Goal: Transaction & Acquisition: Book appointment/travel/reservation

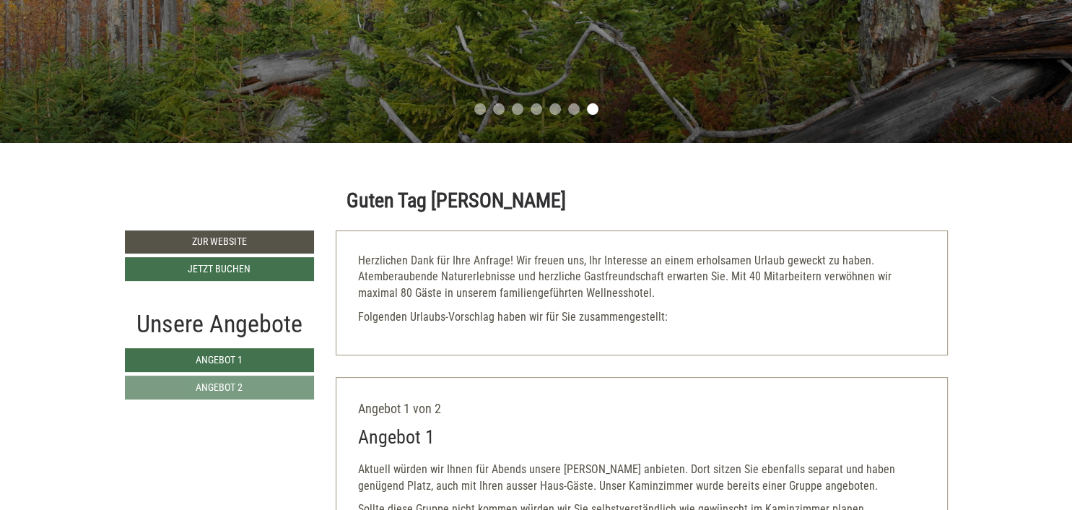
scroll to position [391, 0]
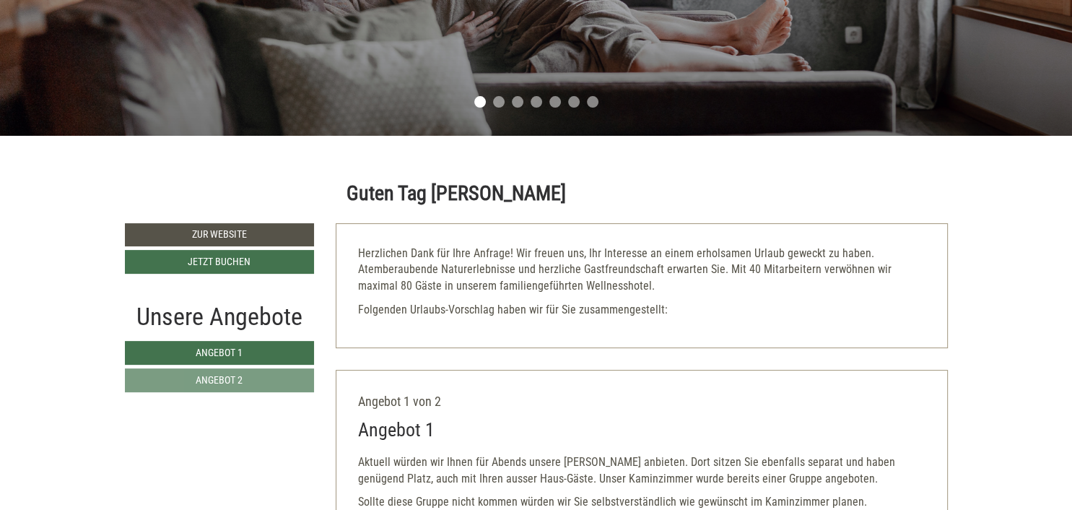
click at [196, 161] on div at bounding box center [220, 190] width 212 height 66
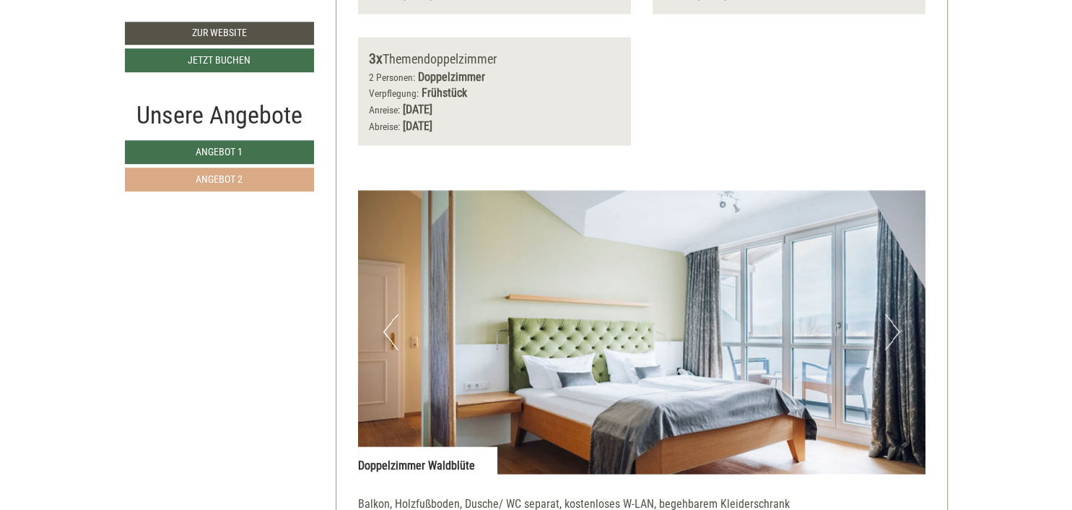
scroll to position [2996, 0]
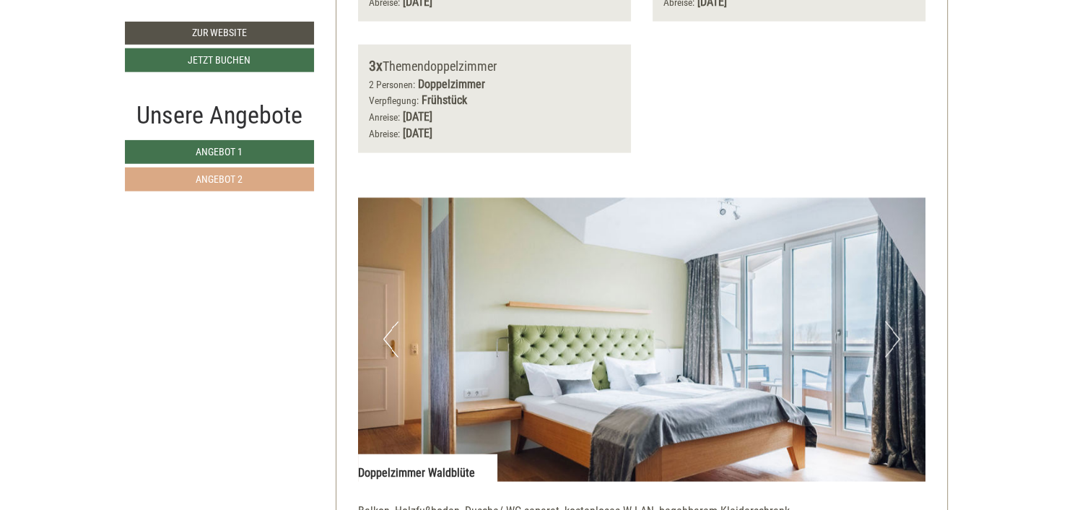
click at [191, 173] on link "Angebot 2" at bounding box center [219, 180] width 189 height 24
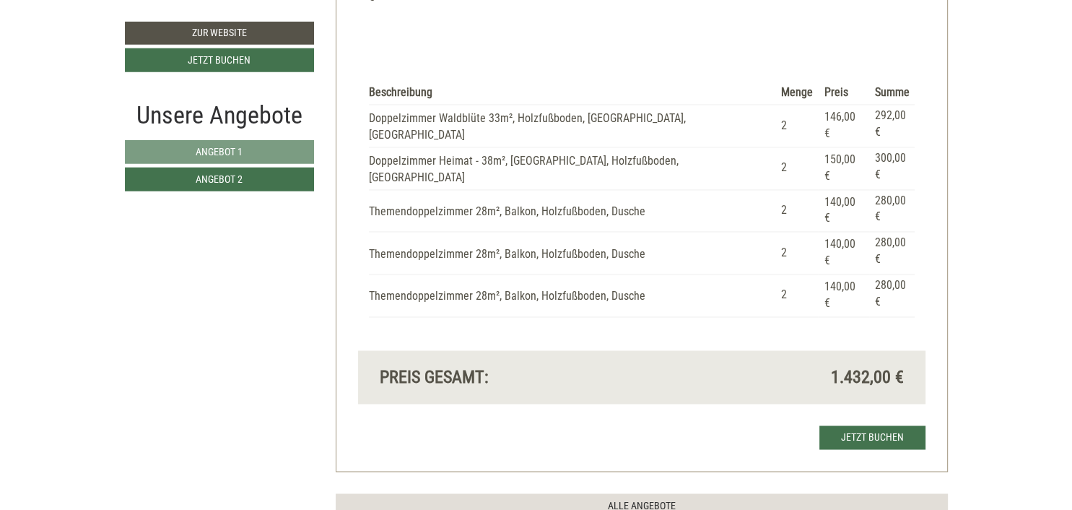
scroll to position [2229, 0]
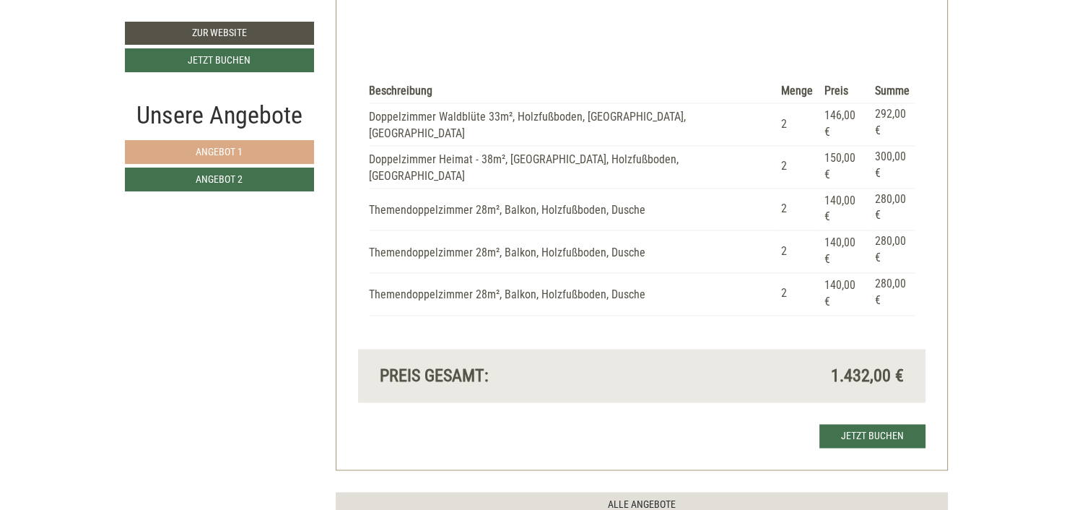
click at [187, 155] on link "Angebot 1" at bounding box center [219, 152] width 189 height 24
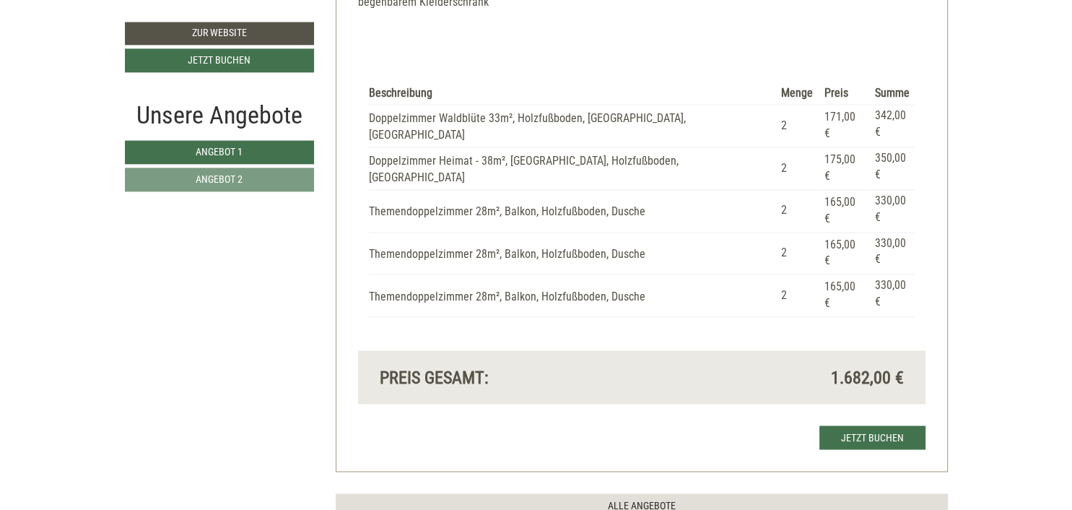
scroll to position [2321, 0]
click at [865, 425] on link "Jetzt buchen" at bounding box center [873, 437] width 106 height 24
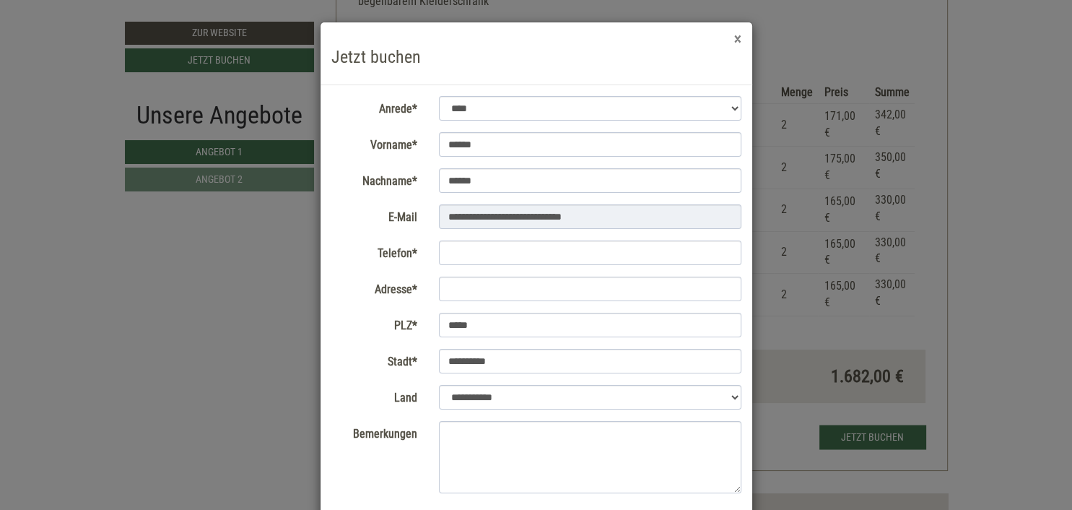
click at [735, 40] on button "×" at bounding box center [737, 39] width 7 height 15
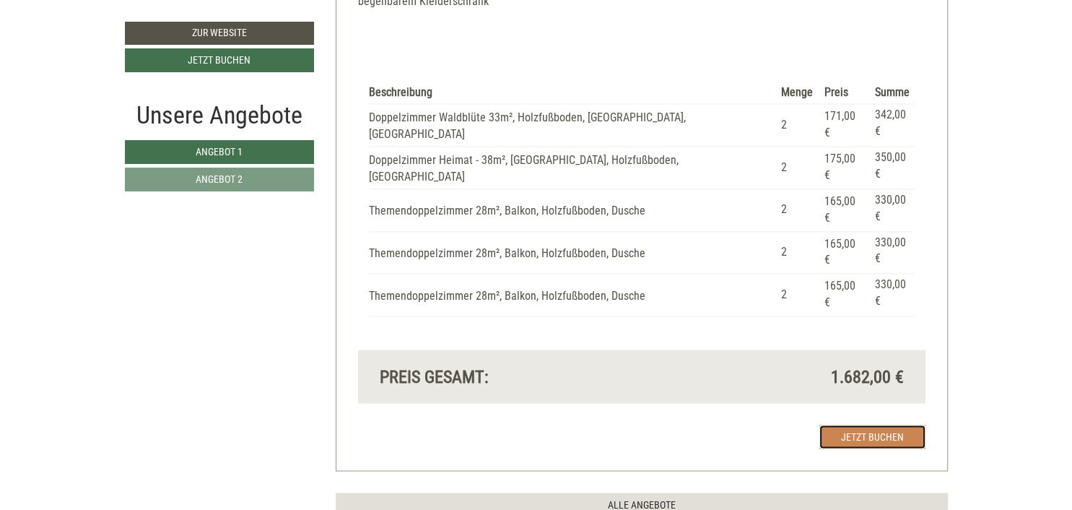
click at [880, 425] on link "Jetzt buchen" at bounding box center [873, 437] width 106 height 24
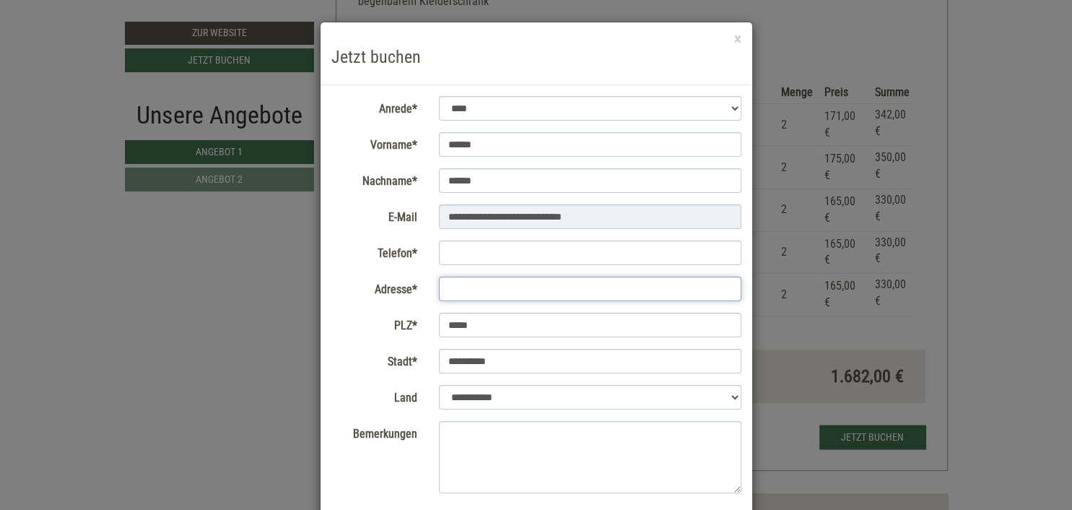
click at [487, 291] on input "Adresse*" at bounding box center [590, 289] width 303 height 25
type input "**********"
click at [467, 256] on input "Telefon*" at bounding box center [590, 252] width 303 height 25
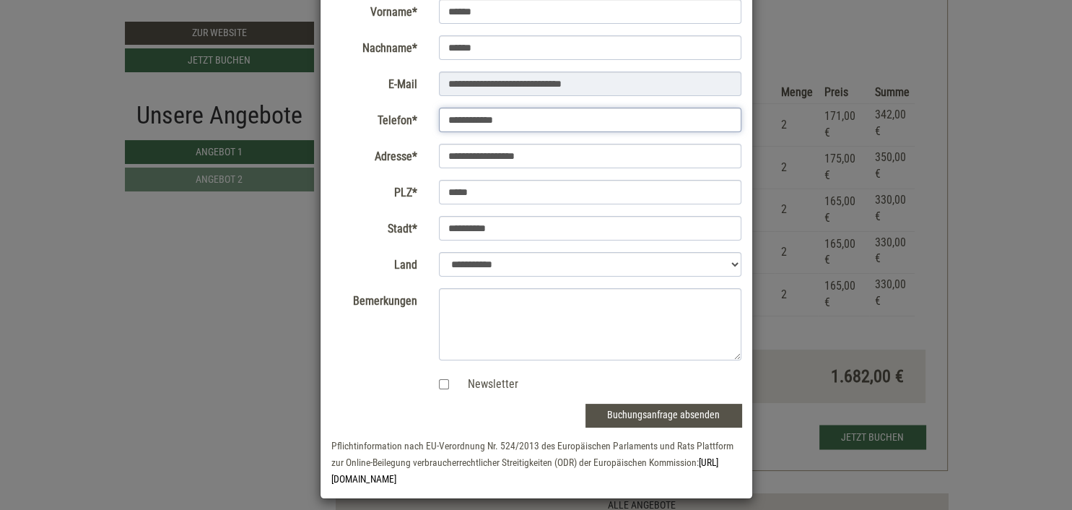
scroll to position [143, 0]
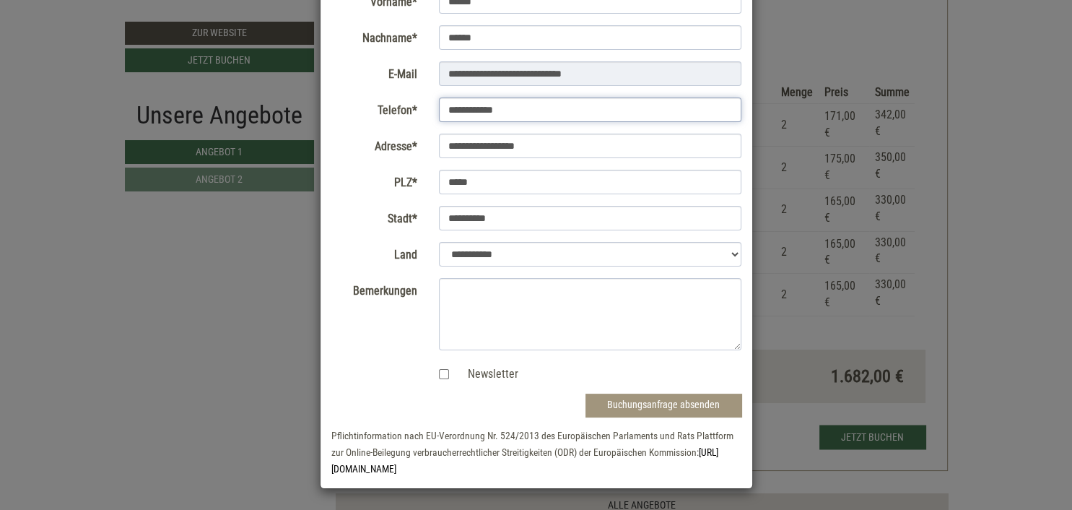
type input "**********"
click at [649, 401] on button "Buchungsanfrage absenden" at bounding box center [664, 405] width 156 height 23
